Goal: Navigation & Orientation: Find specific page/section

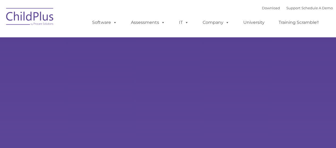
select select "MEDIUM"
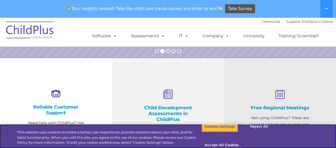
scroll to position [166, 0]
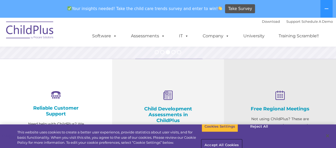
click at [241, 140] on button "Accept All Cookies" at bounding box center [221, 145] width 40 height 11
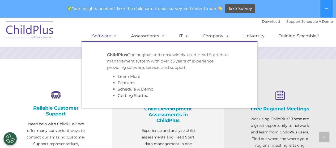
click at [111, 36] on span at bounding box center [114, 35] width 6 height 5
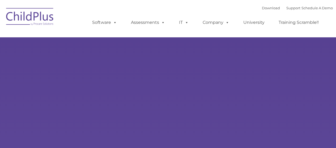
select select "MEDIUM"
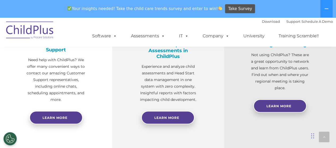
scroll to position [225, 0]
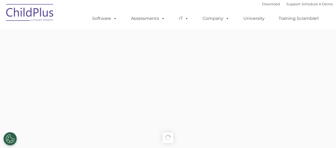
type input ""
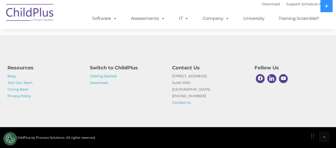
scroll to position [1347, 0]
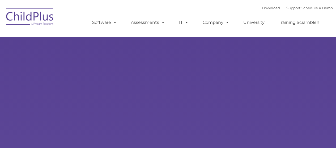
type input ""
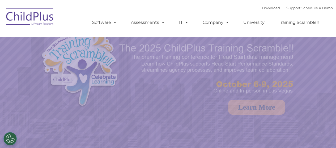
select select "MEDIUM"
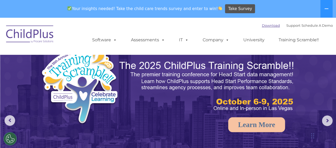
click at [267, 24] on link "Download" at bounding box center [271, 25] width 18 height 4
